Goal: Task Accomplishment & Management: Manage account settings

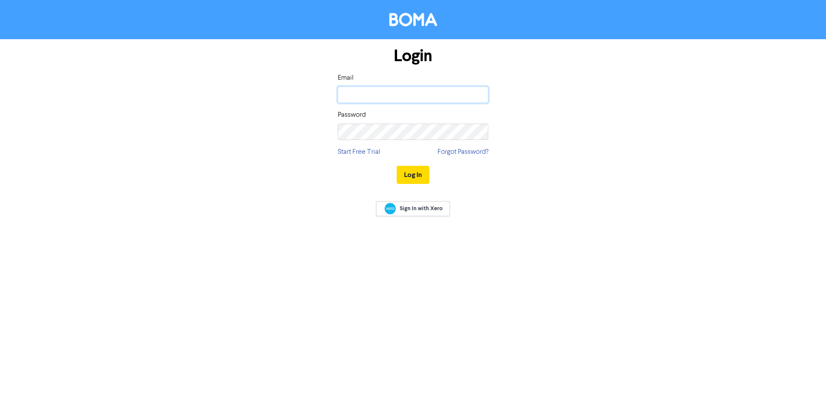
type input "[PERSON_NAME][EMAIL_ADDRESS][PERSON_NAME][DOMAIN_NAME]"
click at [606, 118] on div "Login Email [PERSON_NAME][EMAIL_ADDRESS][PERSON_NAME][DOMAIN_NAME] Password Sta…" at bounding box center [413, 115] width 491 height 153
click at [421, 177] on button "Log In" at bounding box center [413, 175] width 33 height 18
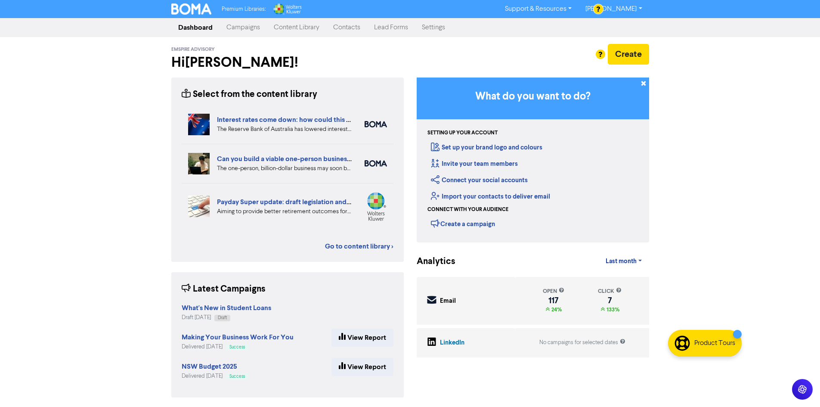
click at [252, 33] on link "Campaigns" at bounding box center [242, 27] width 47 height 17
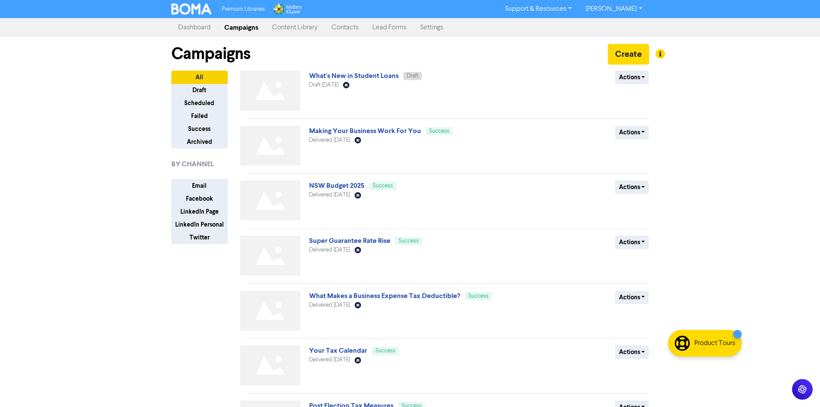
click at [344, 75] on link "What's New in Student Loans" at bounding box center [354, 75] width 90 height 9
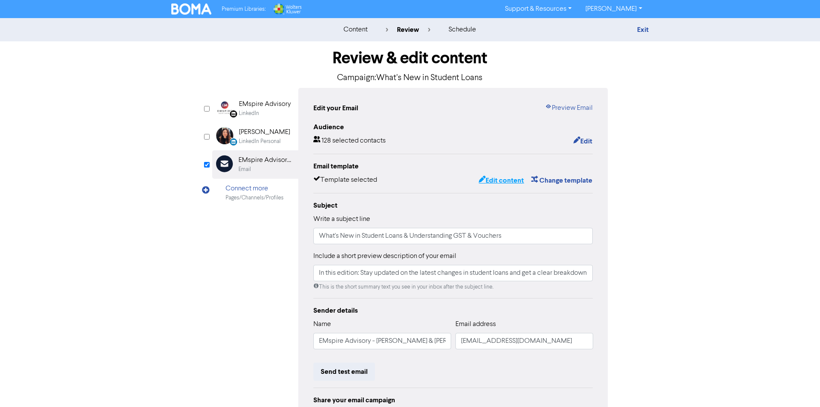
click at [502, 179] on button "Edit content" at bounding box center [501, 180] width 46 height 11
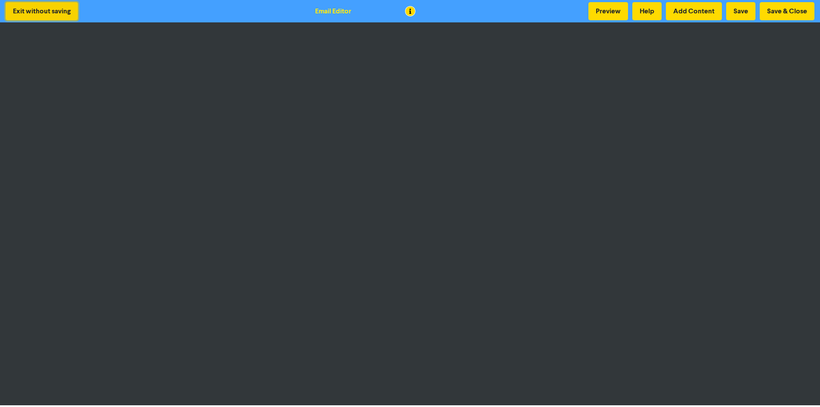
click at [28, 14] on button "Exit without saving" at bounding box center [42, 11] width 72 height 18
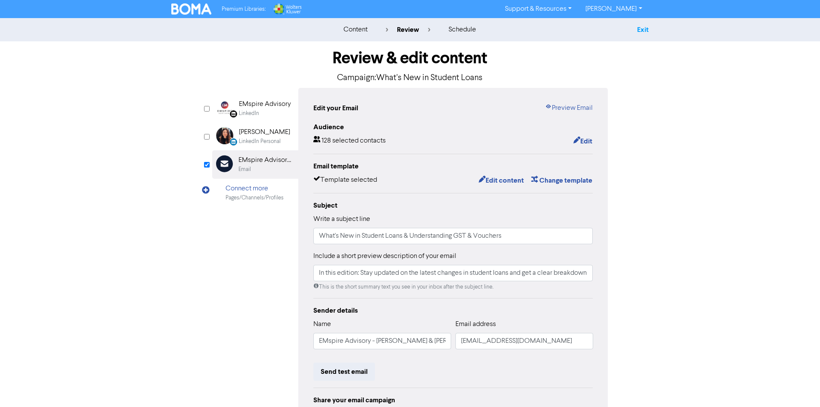
click at [643, 29] on link "Exit" at bounding box center [643, 29] width 12 height 9
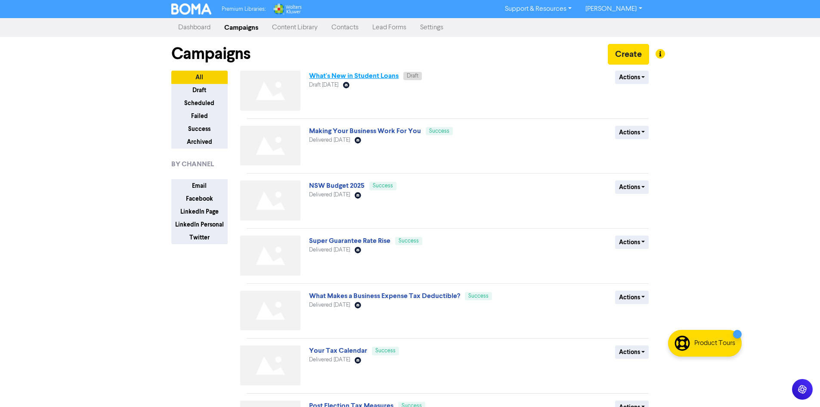
click at [377, 74] on link "What's New in Student Loans" at bounding box center [354, 75] width 90 height 9
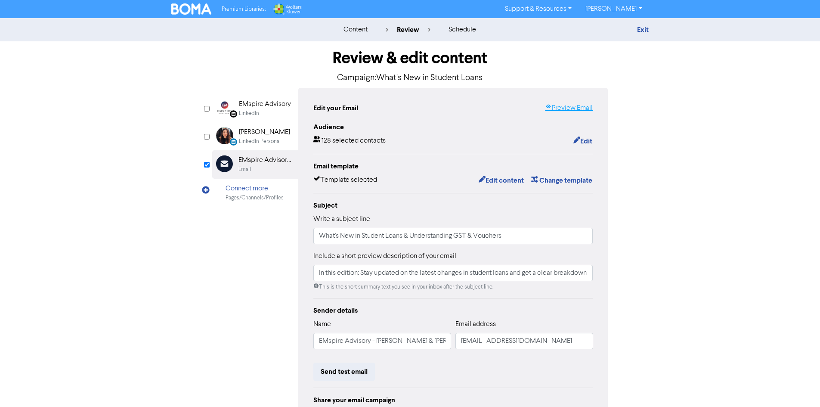
click at [560, 108] on link "Preview Email" at bounding box center [569, 108] width 48 height 10
click at [500, 181] on button "Edit content" at bounding box center [501, 180] width 46 height 11
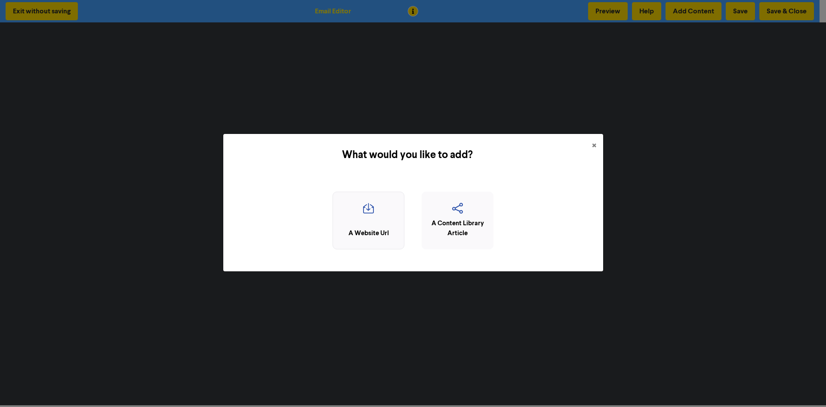
click at [376, 217] on icon "button" at bounding box center [368, 211] width 62 height 16
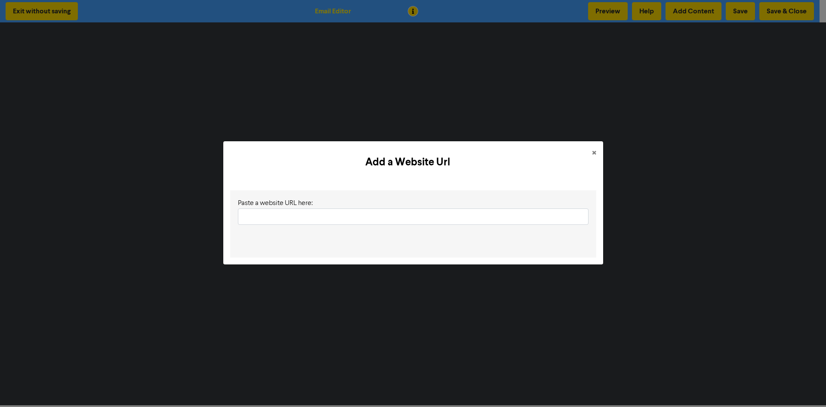
click at [383, 216] on input "text" at bounding box center [413, 216] width 351 height 16
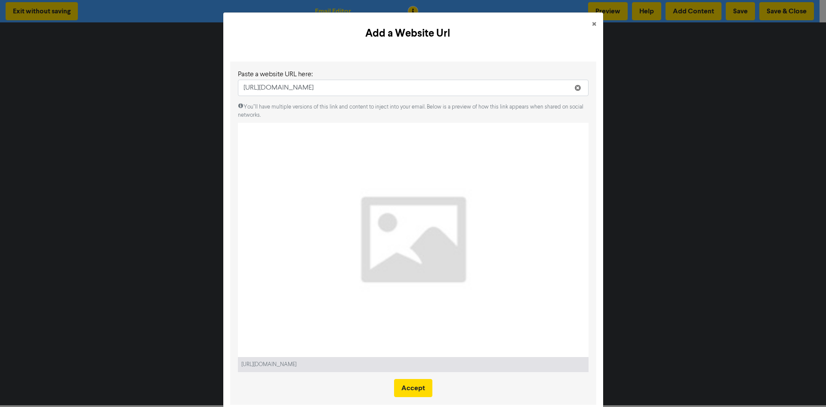
type input "[URL][DOMAIN_NAME]"
click at [592, 23] on span "×" at bounding box center [594, 24] width 4 height 13
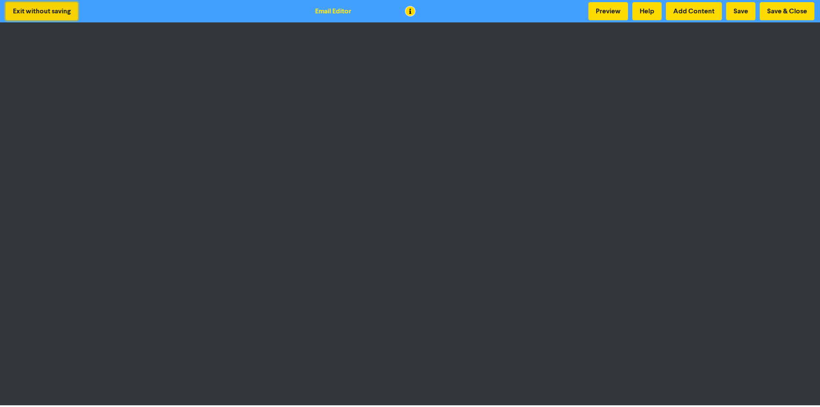
click at [42, 11] on button "Exit without saving" at bounding box center [42, 11] width 72 height 18
